Goal: Navigation & Orientation: Go to known website

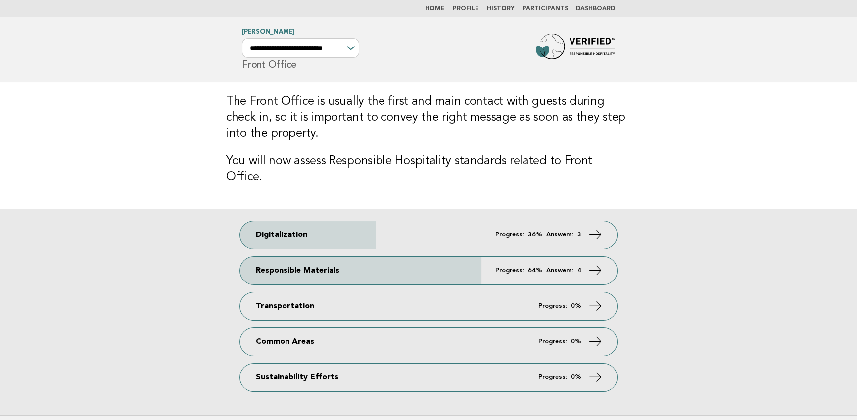
click at [568, 41] on img at bounding box center [575, 50] width 79 height 32
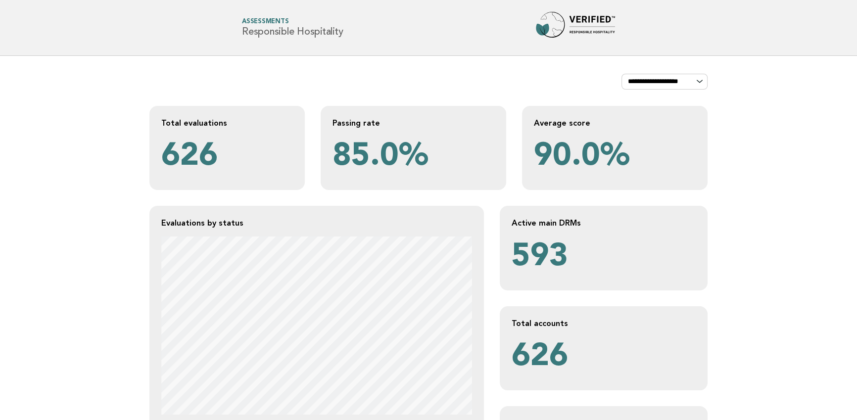
click at [578, 21] on img at bounding box center [575, 28] width 79 height 32
